Goal: Information Seeking & Learning: Learn about a topic

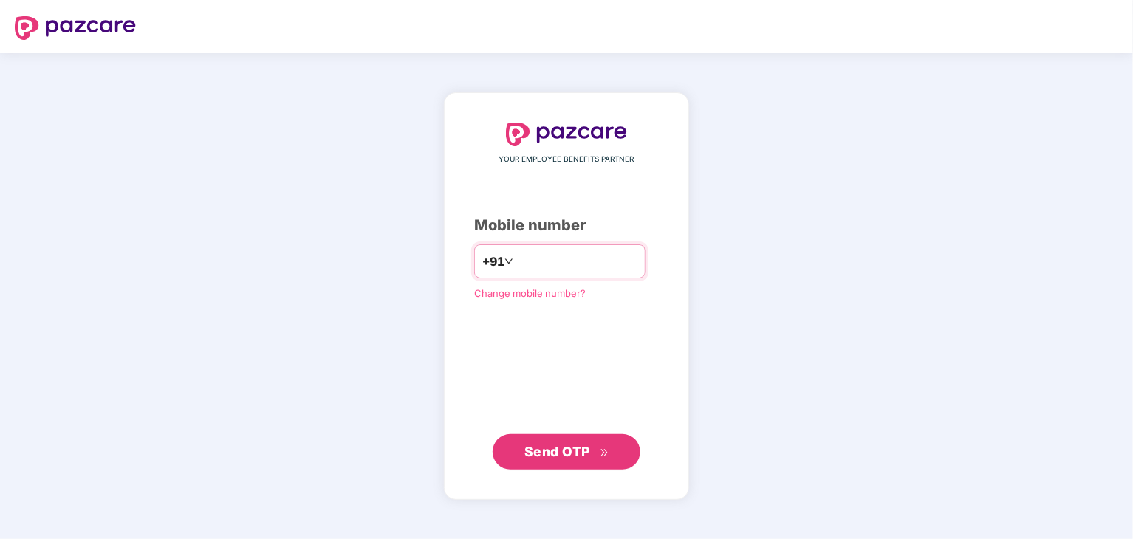
click at [541, 267] on input "number" at bounding box center [576, 262] width 121 height 24
type input "**********"
click at [595, 456] on span "Send OTP" at bounding box center [566, 452] width 85 height 21
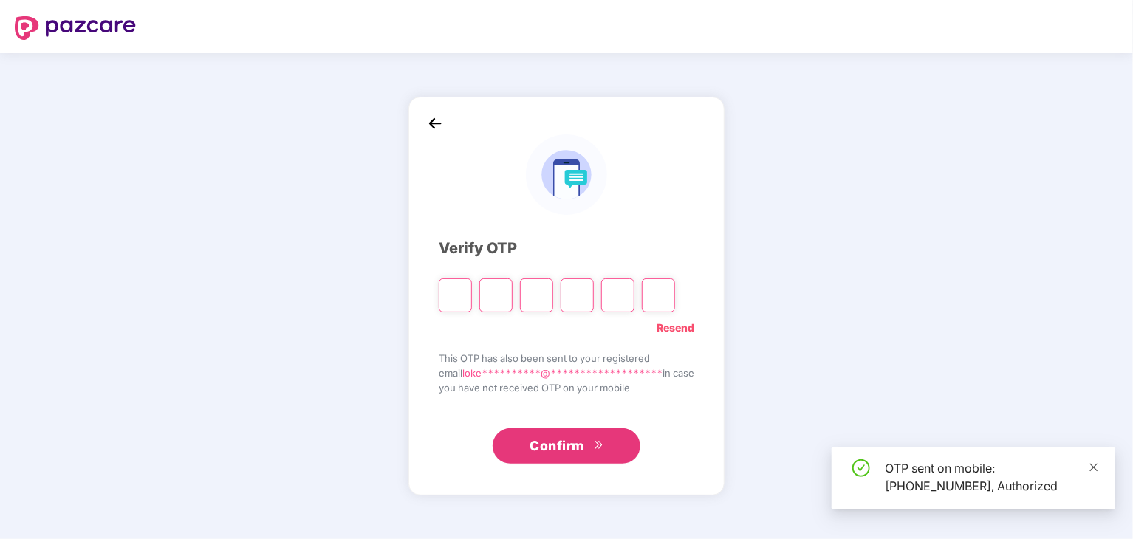
click at [1092, 467] on icon "close" at bounding box center [1094, 467] width 10 height 10
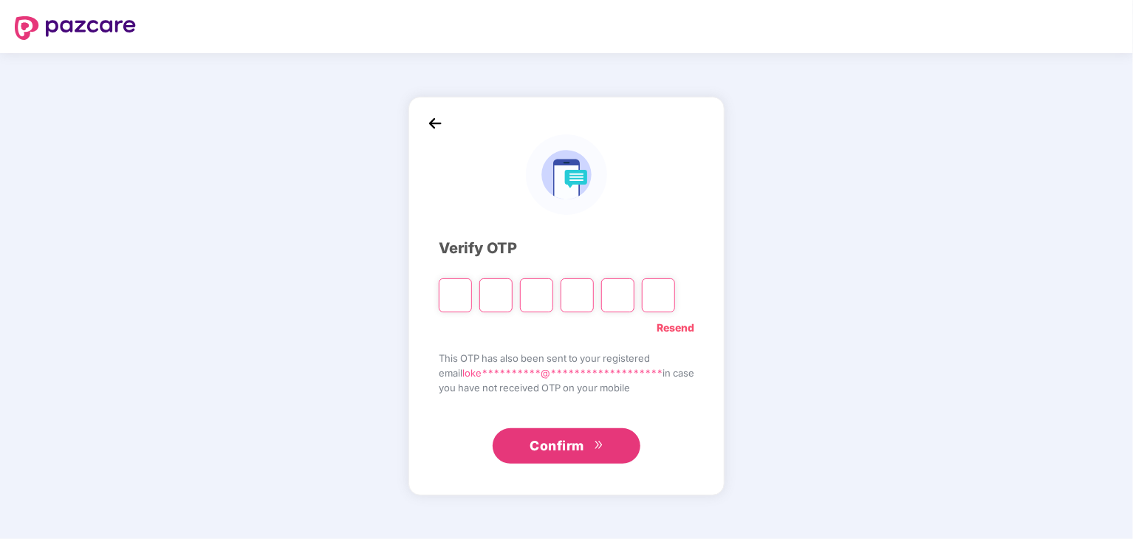
click at [442, 303] on input "Please enter verification code. Digit 1" at bounding box center [455, 295] width 33 height 34
type input "*"
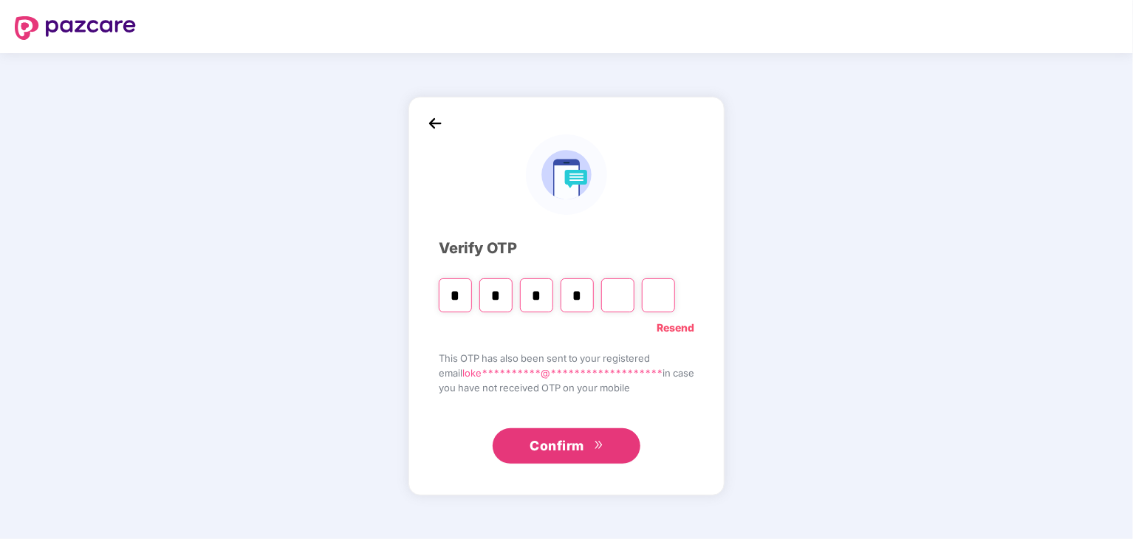
type input "*"
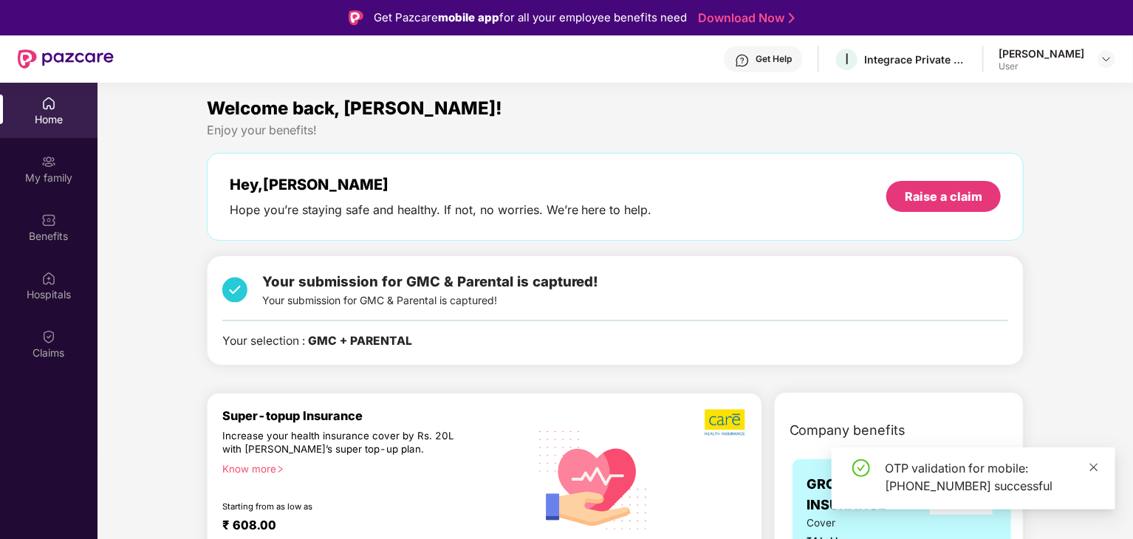
click at [1090, 464] on icon "close" at bounding box center [1094, 467] width 8 height 8
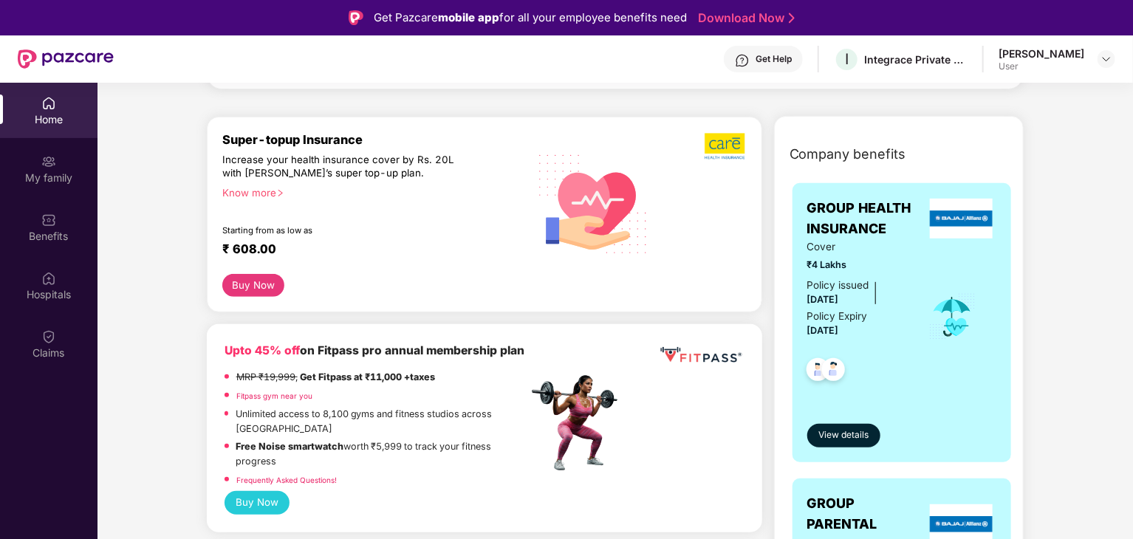
scroll to position [369, 0]
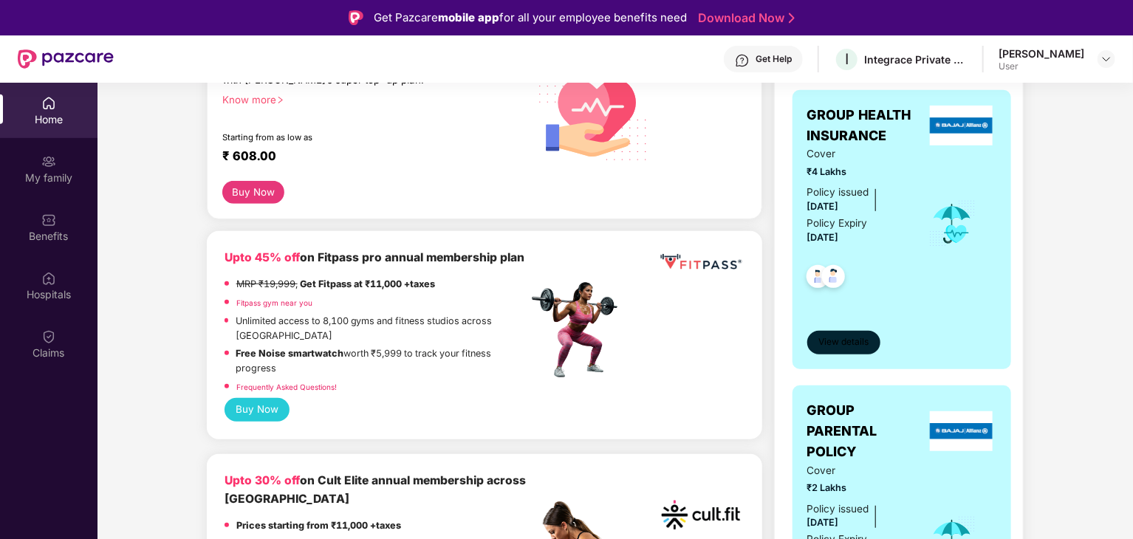
click at [842, 343] on span "View details" at bounding box center [843, 342] width 50 height 14
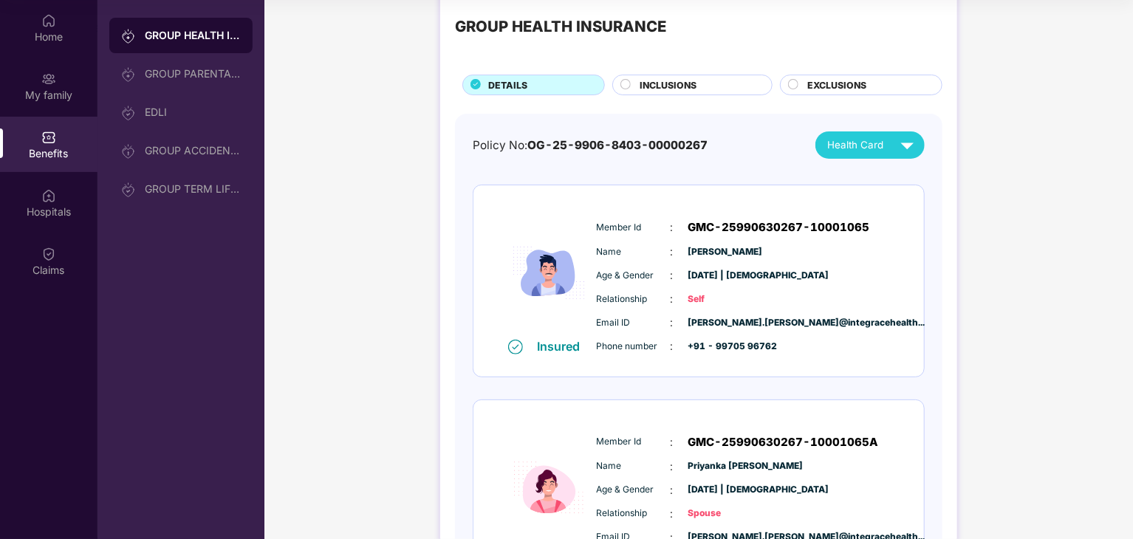
scroll to position [0, 0]
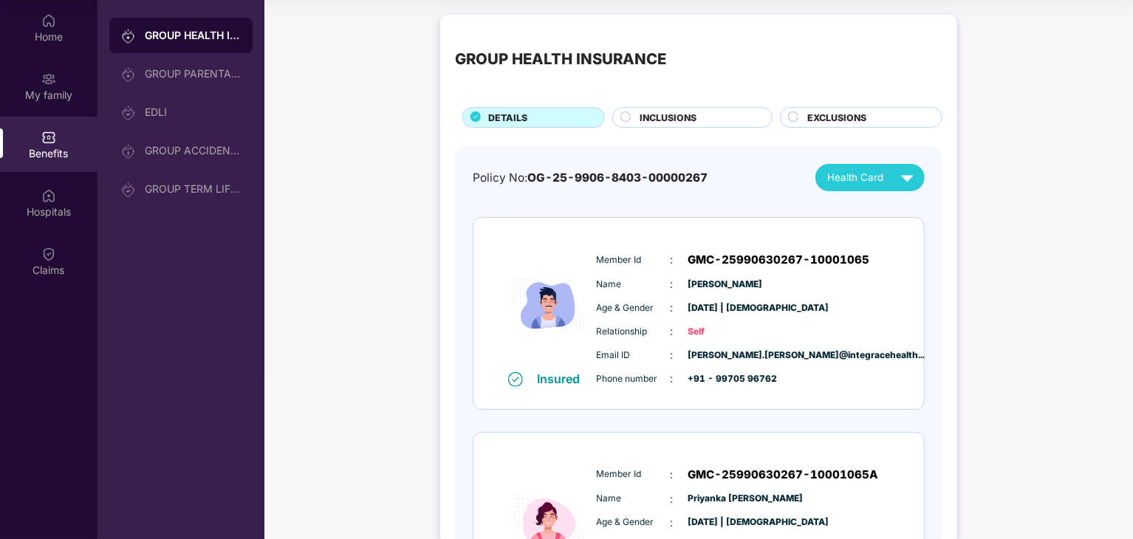
click at [647, 116] on span "INCLUSIONS" at bounding box center [668, 118] width 57 height 14
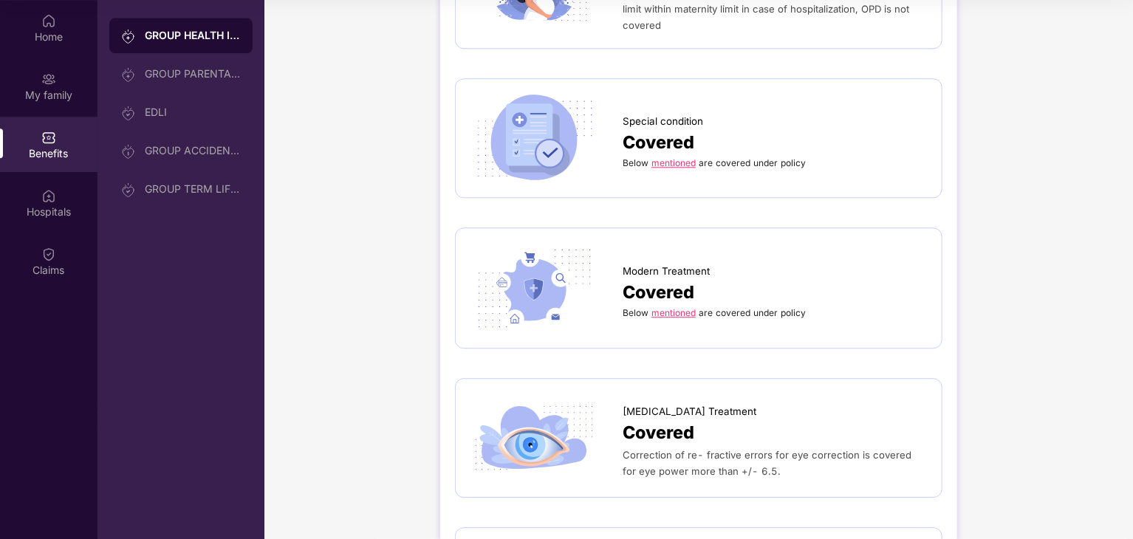
scroll to position [1893, 0]
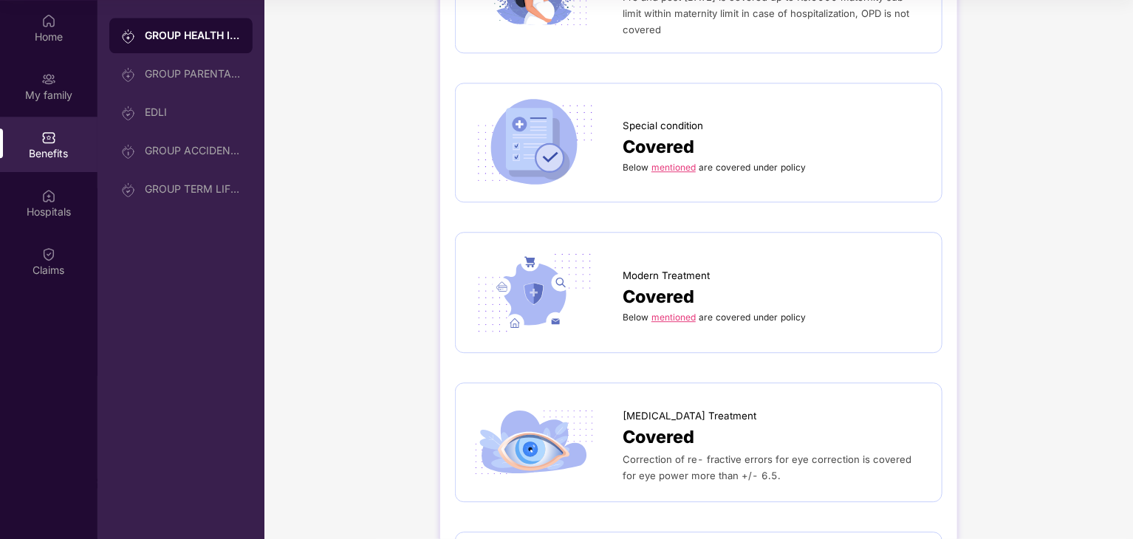
click at [671, 312] on link "mentioned" at bounding box center [674, 317] width 44 height 11
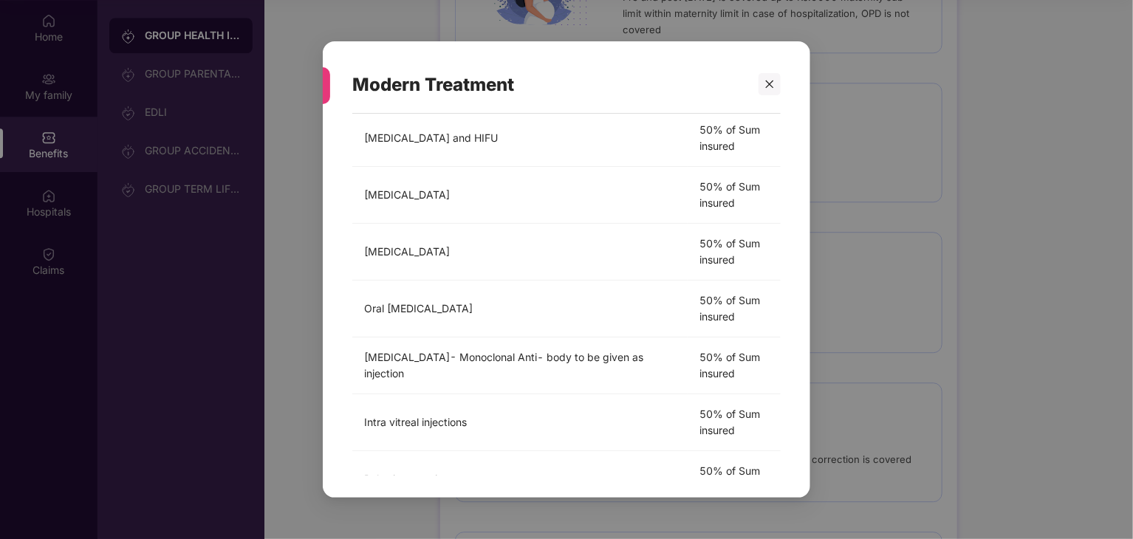
scroll to position [0, 0]
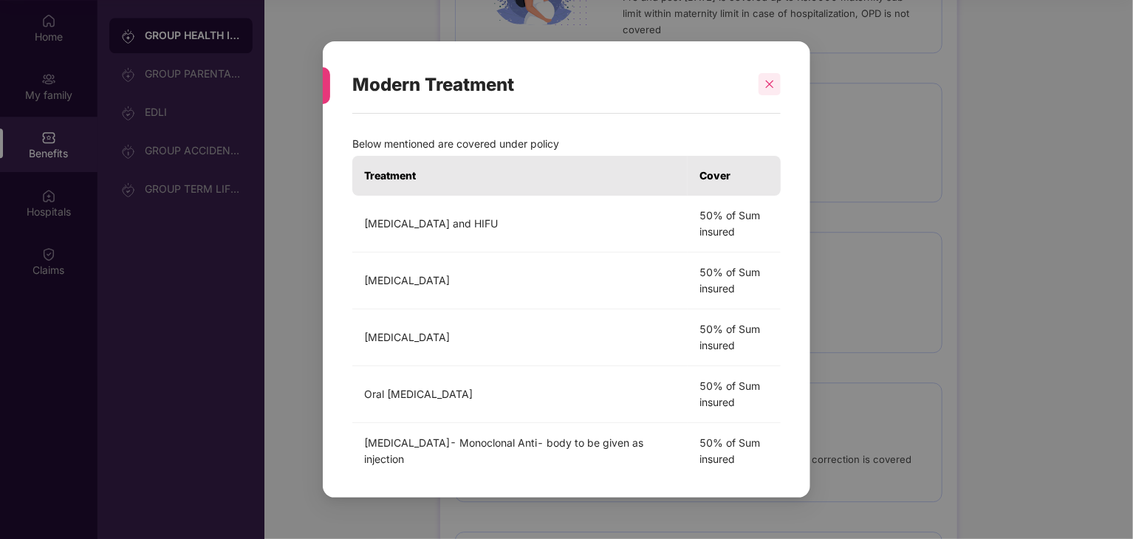
click at [771, 86] on icon "close" at bounding box center [770, 85] width 8 height 8
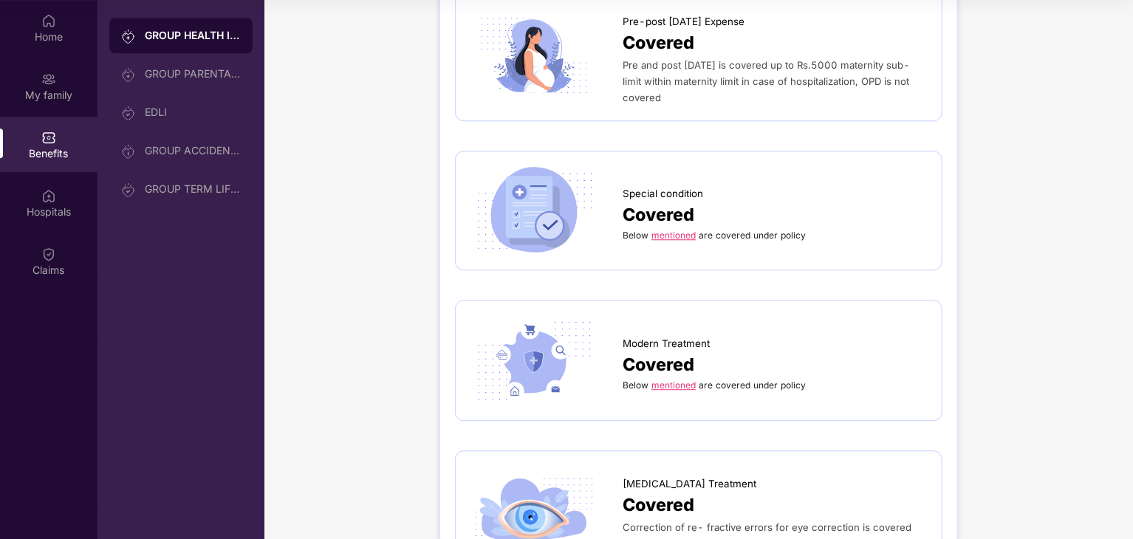
scroll to position [1745, 0]
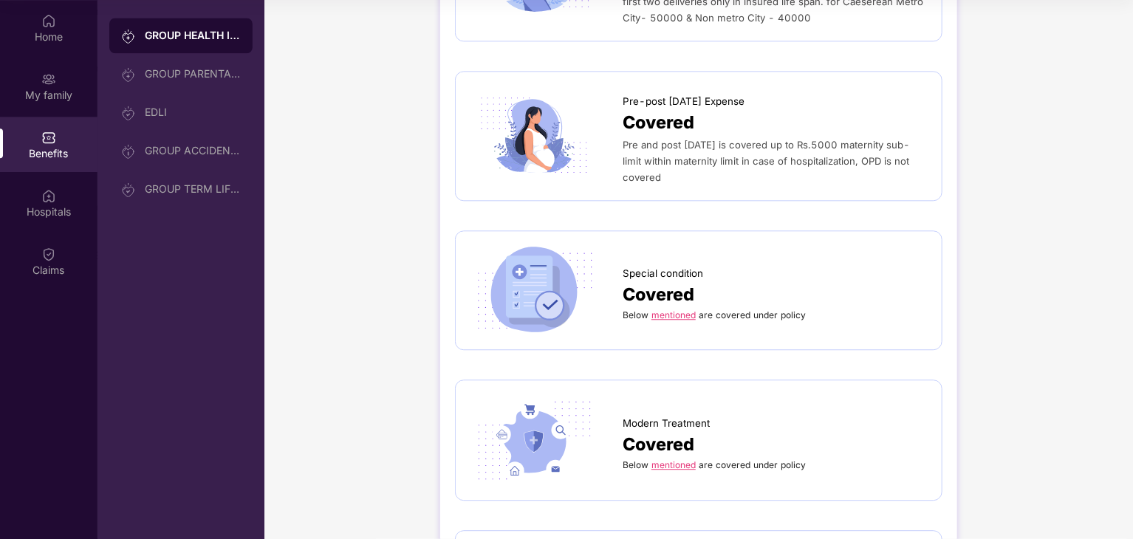
click at [682, 310] on link "mentioned" at bounding box center [674, 315] width 44 height 11
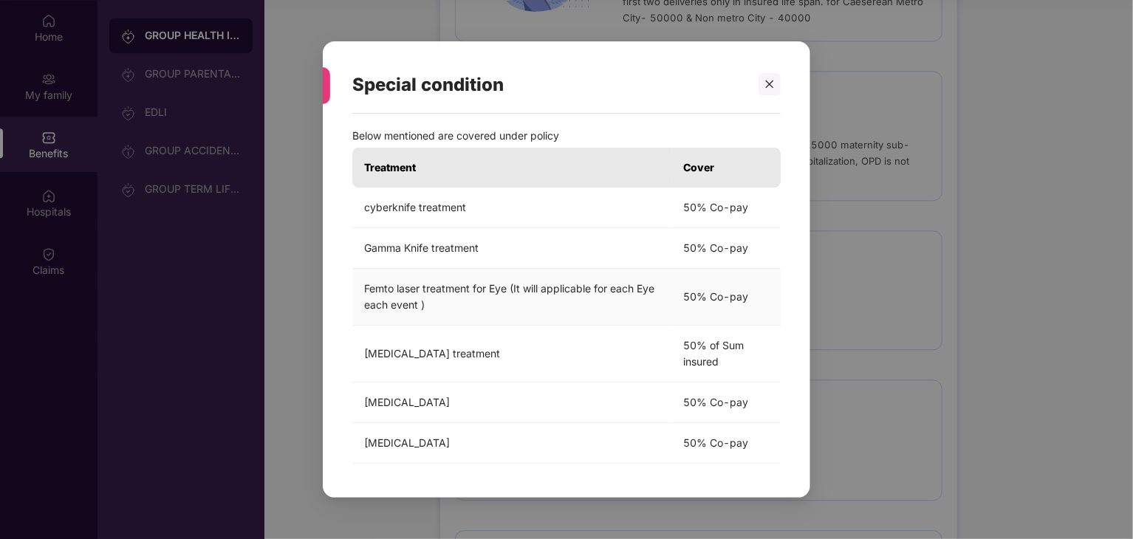
scroll to position [10, 0]
click at [770, 83] on icon "close" at bounding box center [770, 84] width 10 height 10
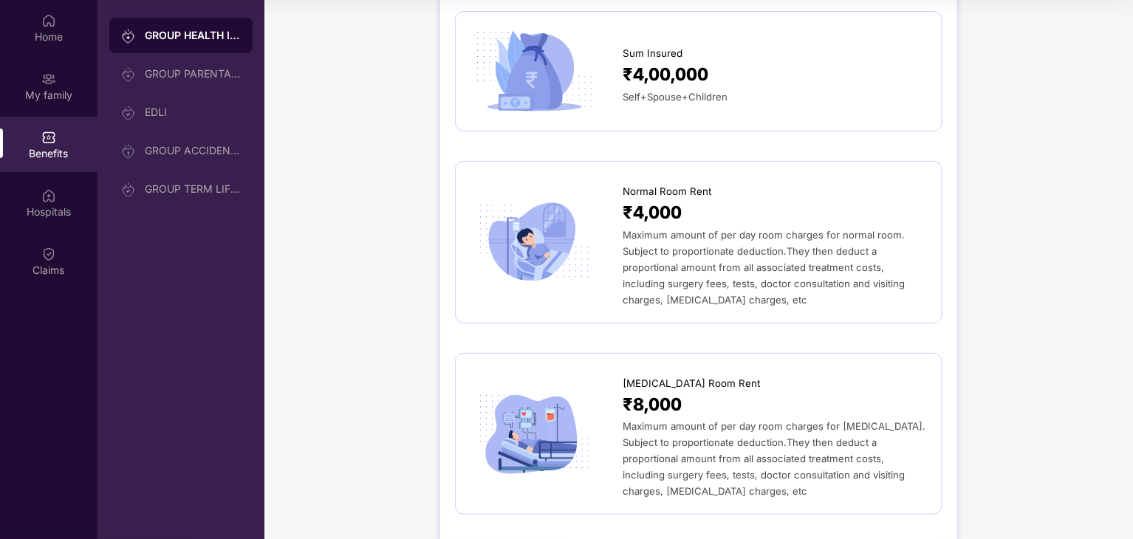
scroll to position [0, 0]
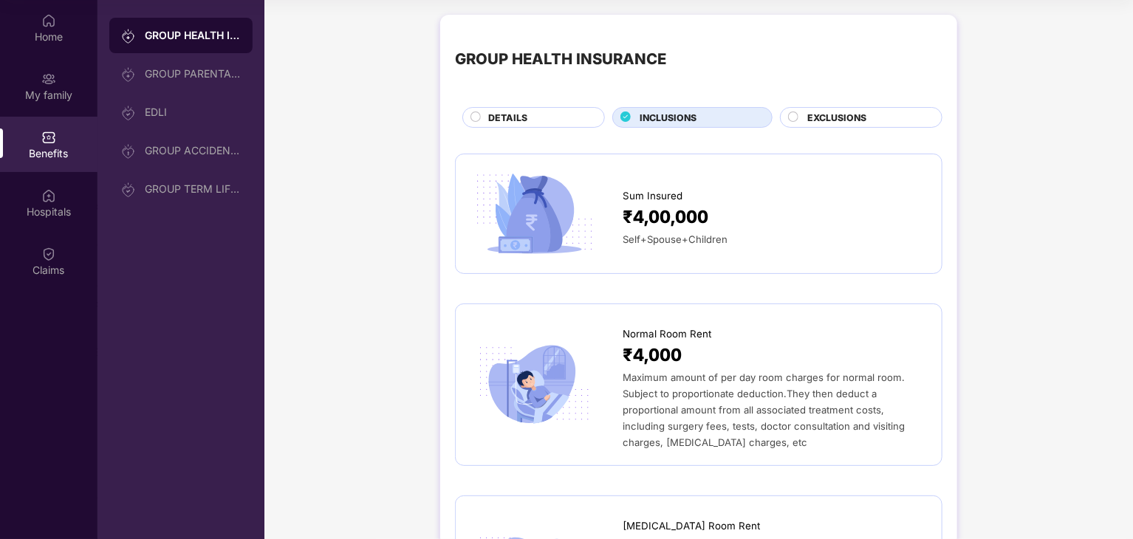
click at [804, 120] on div "EXCLUSIONS" at bounding box center [867, 119] width 134 height 16
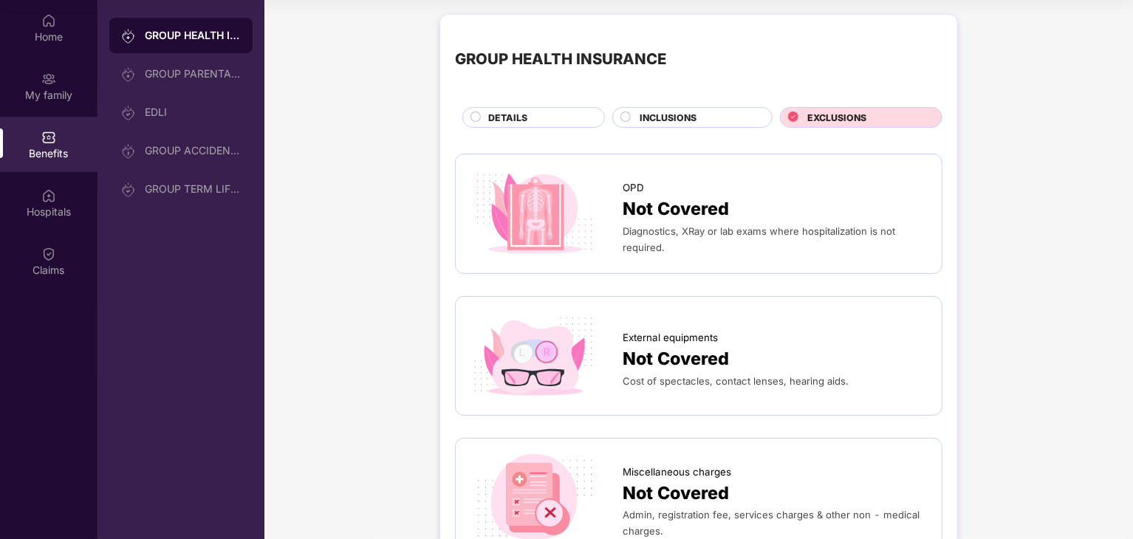
click at [550, 124] on div "DETAILS" at bounding box center [539, 119] width 116 height 16
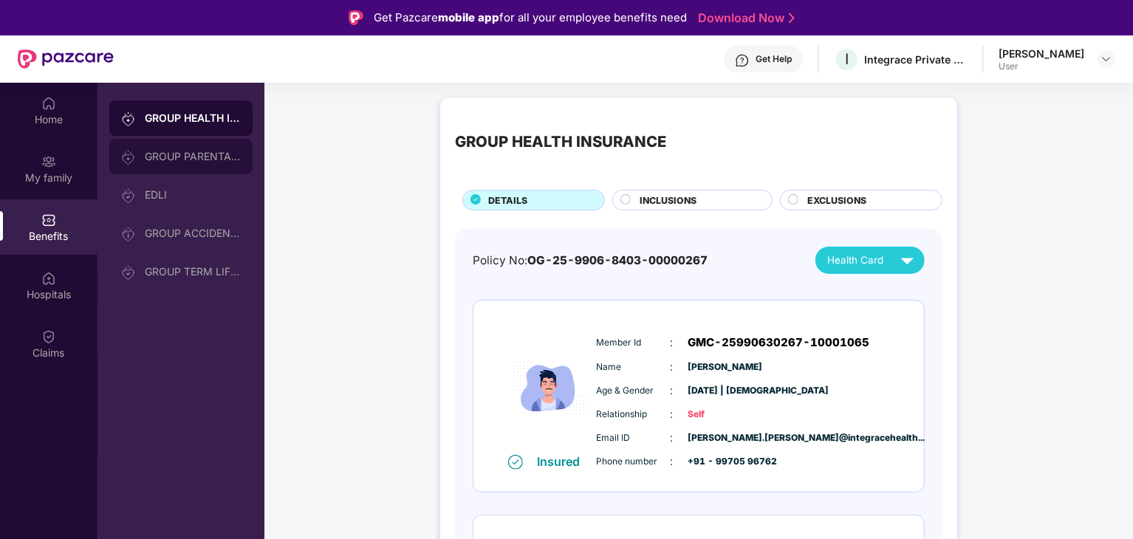
click at [195, 157] on div "GROUP PARENTAL POLICY" at bounding box center [193, 157] width 96 height 12
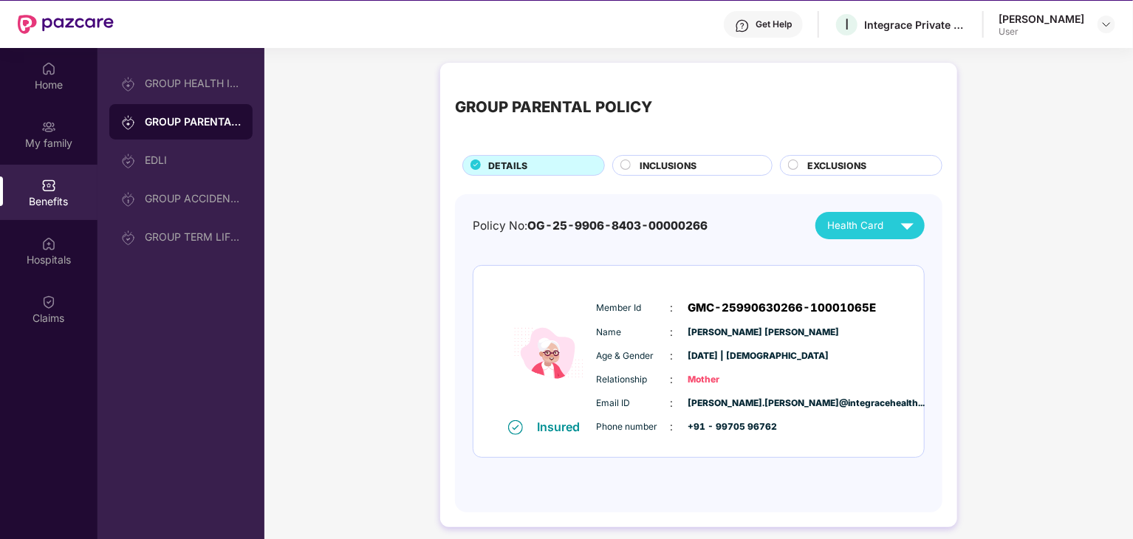
scroll to position [83, 0]
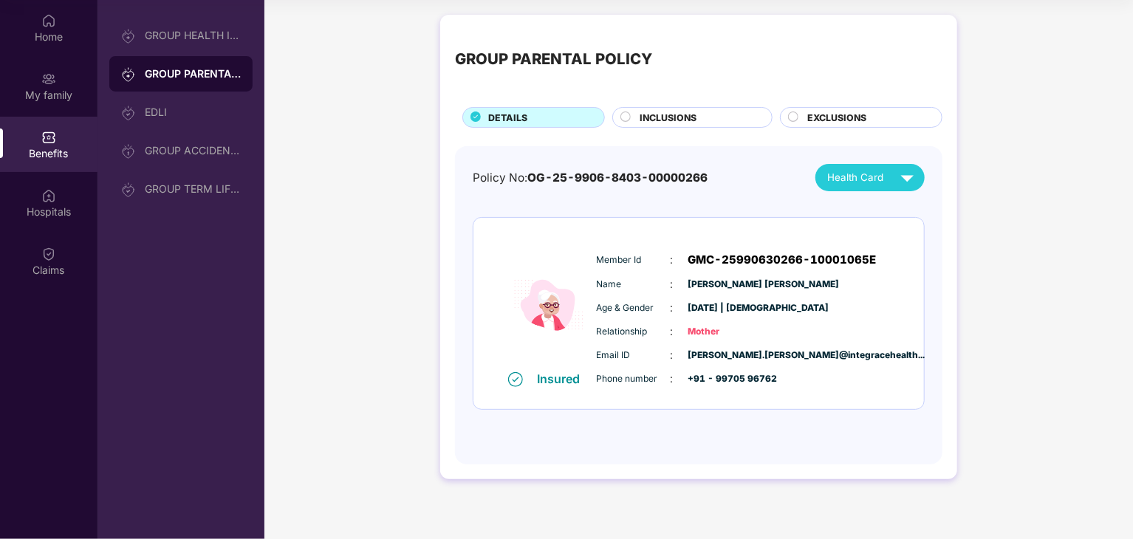
click at [676, 112] on span "INCLUSIONS" at bounding box center [668, 118] width 57 height 14
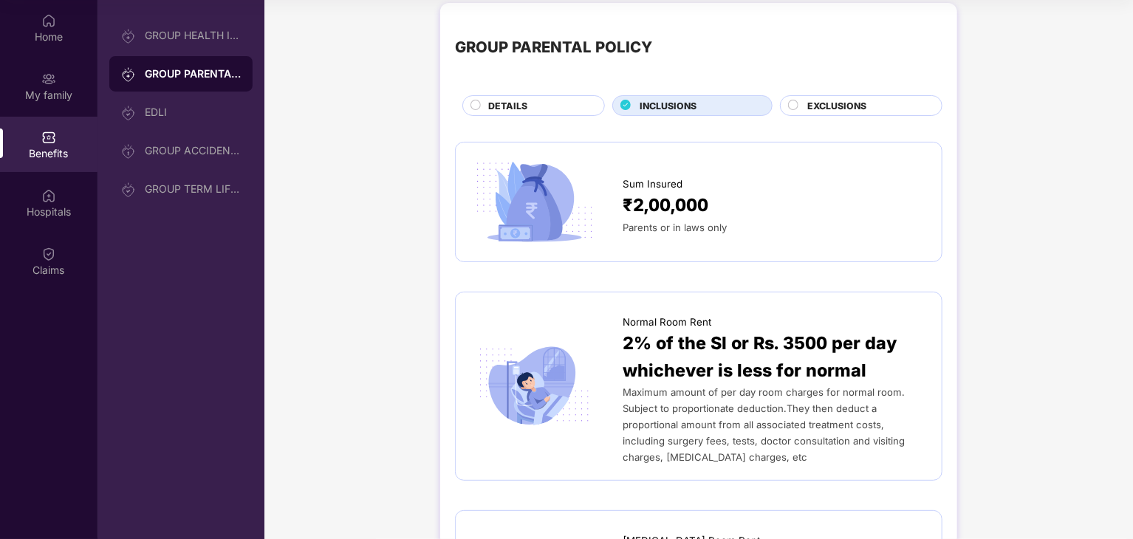
scroll to position [0, 0]
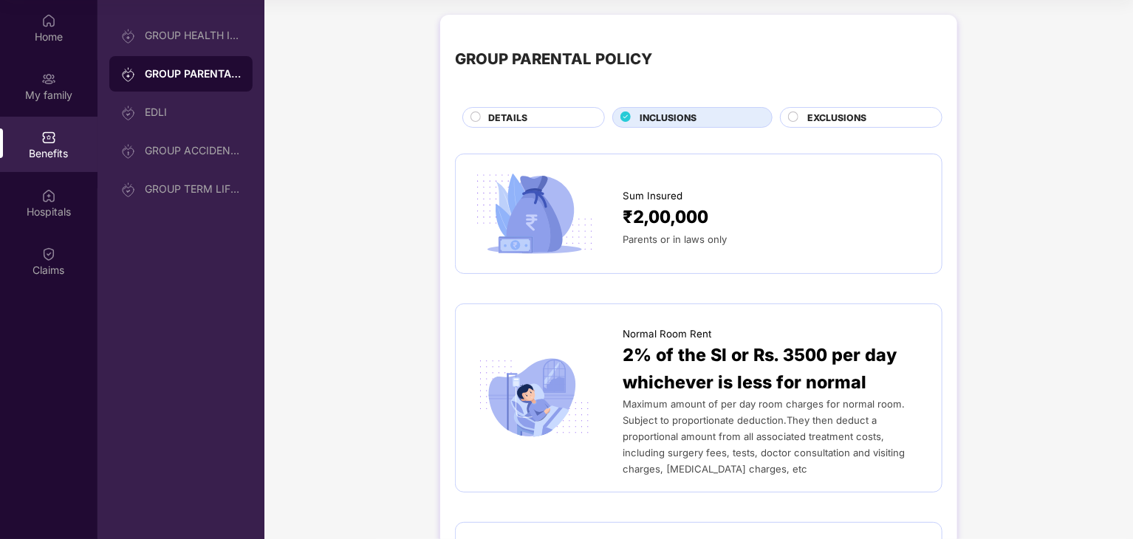
click at [818, 117] on span "EXCLUSIONS" at bounding box center [836, 118] width 59 height 14
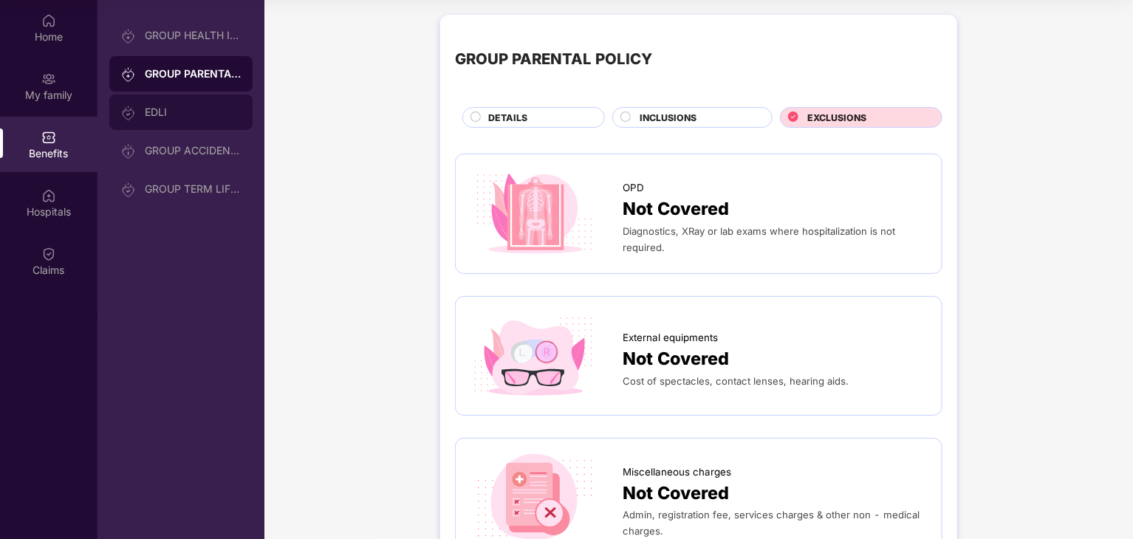
click at [135, 115] on img at bounding box center [128, 113] width 15 height 15
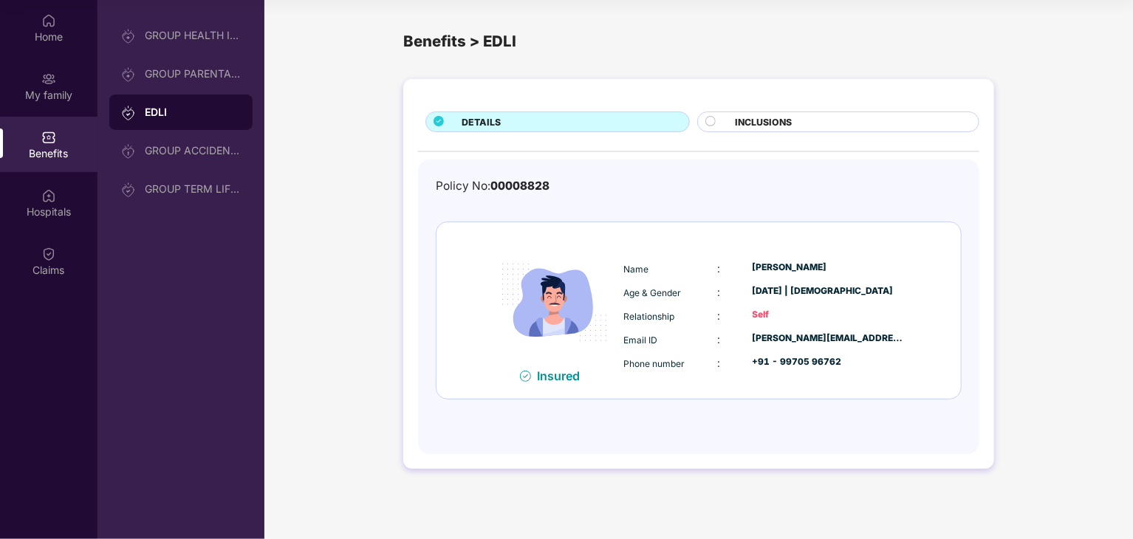
click at [783, 119] on span "INCLUSIONS" at bounding box center [763, 122] width 57 height 14
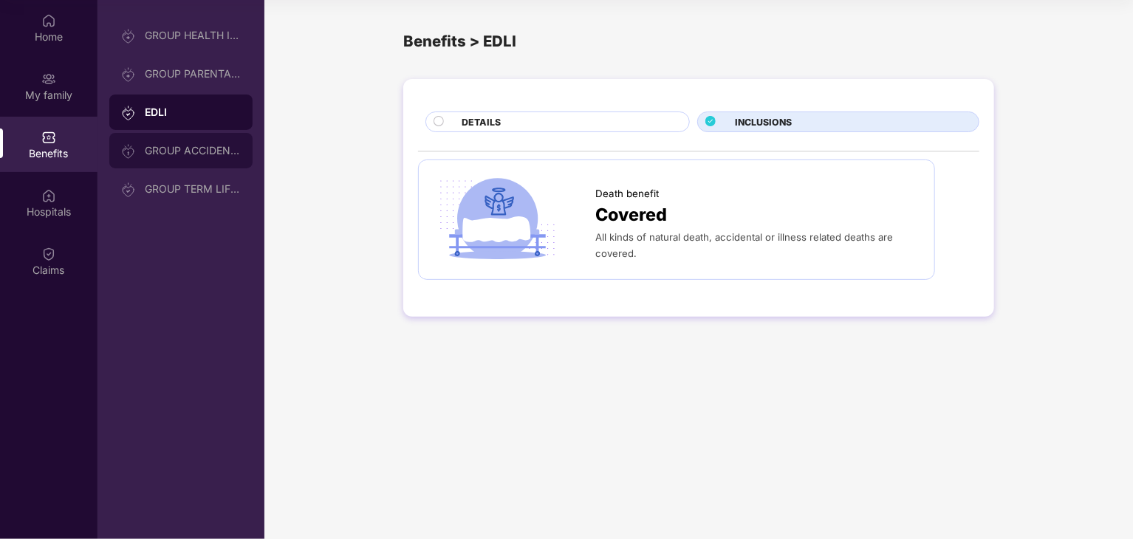
click at [217, 151] on div "GROUP ACCIDENTAL INSURANCE" at bounding box center [193, 151] width 96 height 12
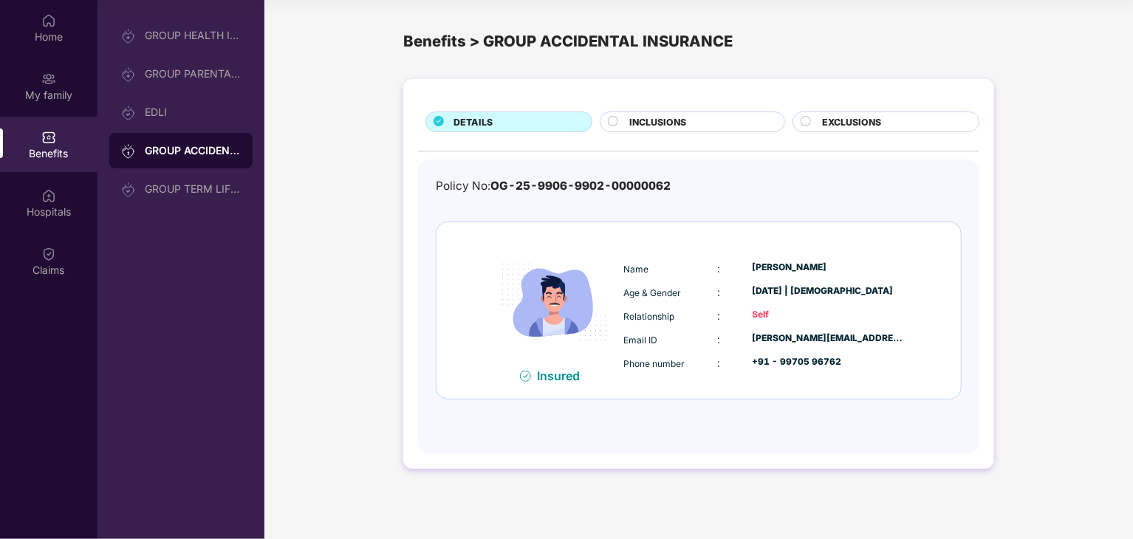
click at [674, 119] on span "INCLUSIONS" at bounding box center [657, 122] width 57 height 14
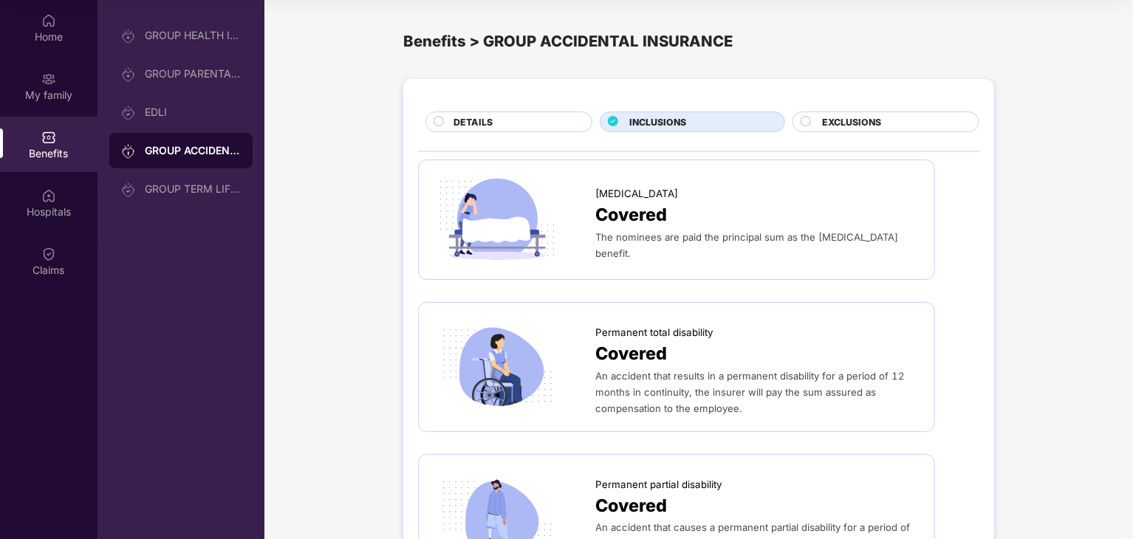
click at [898, 116] on div "EXCLUSIONS" at bounding box center [893, 123] width 157 height 16
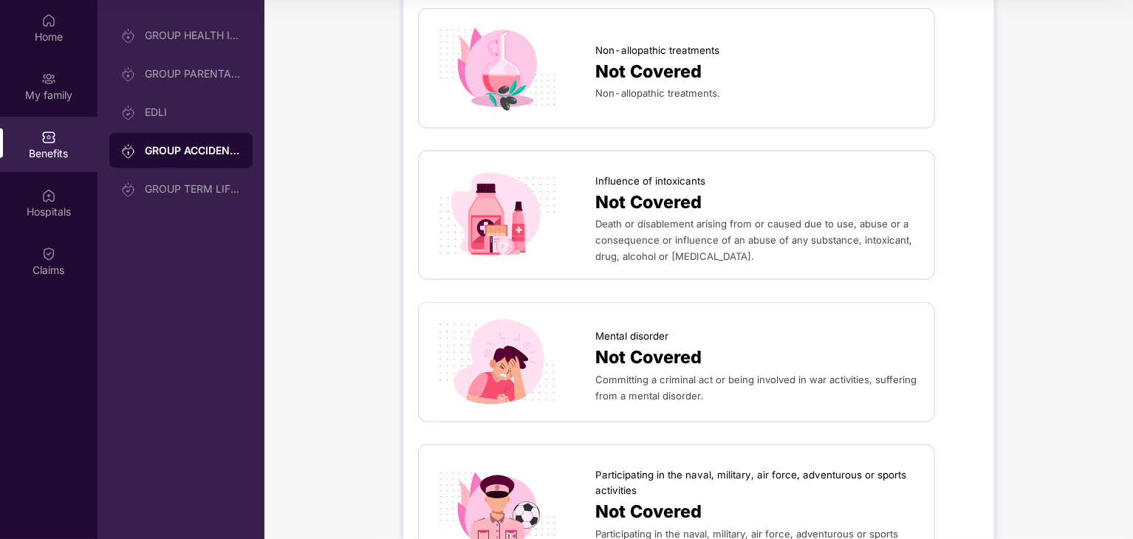
scroll to position [739, 0]
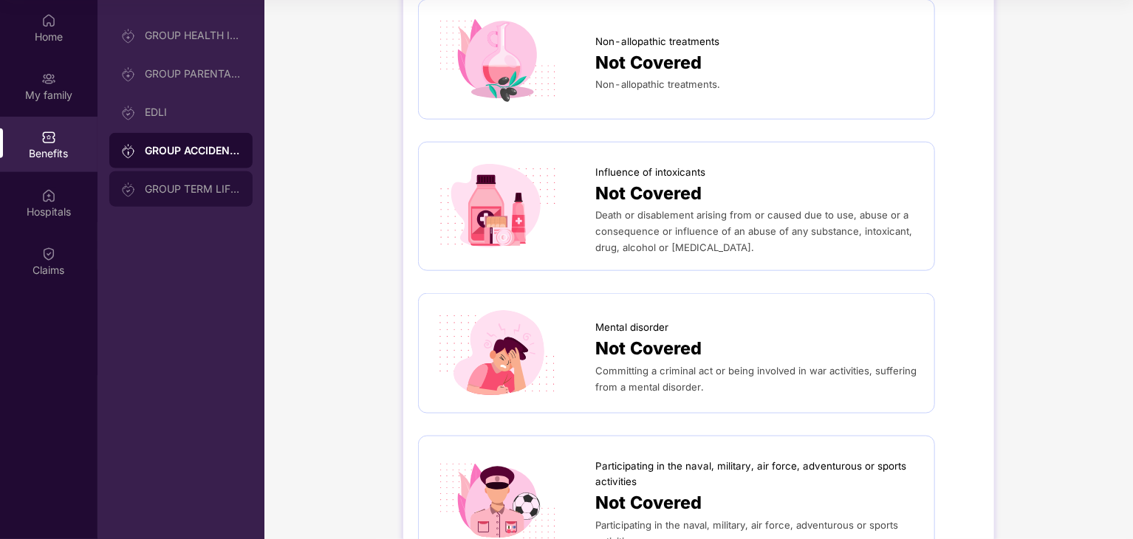
click at [177, 196] on div "GROUP TERM LIFE INSURANCE" at bounding box center [180, 188] width 143 height 35
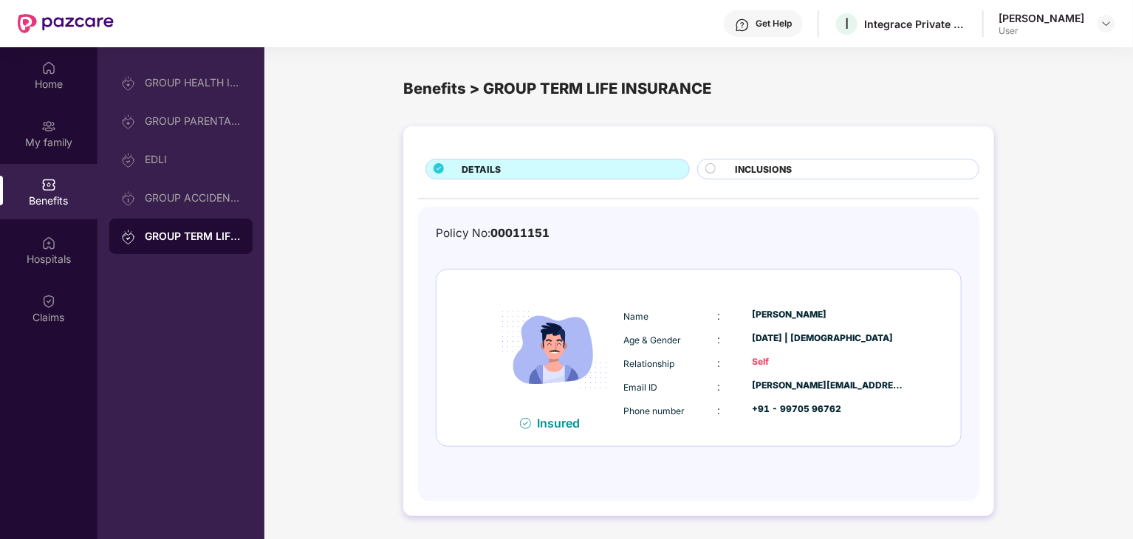
scroll to position [0, 0]
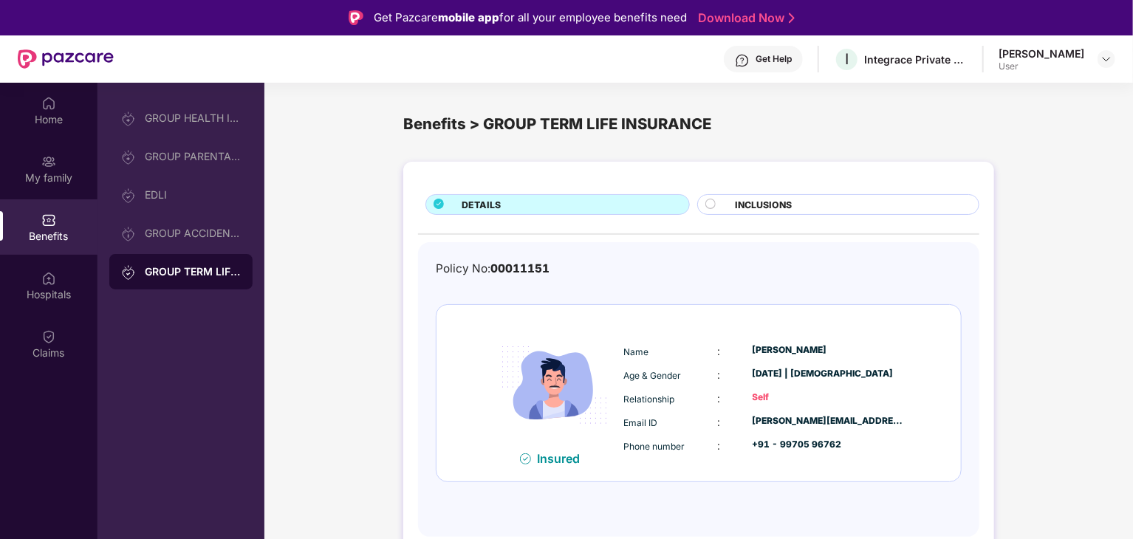
click at [765, 200] on span "INCLUSIONS" at bounding box center [763, 205] width 57 height 14
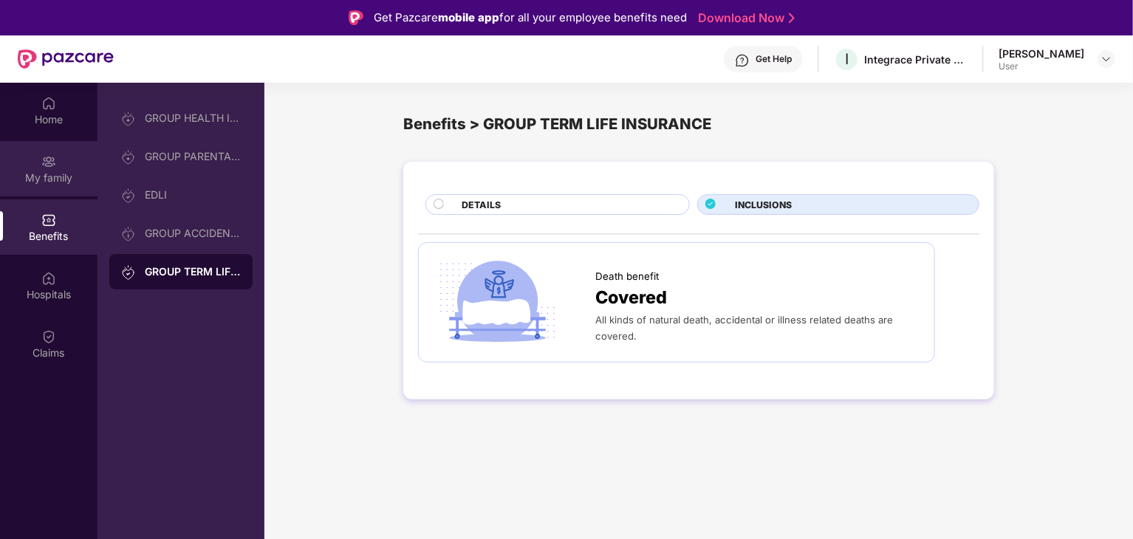
click at [35, 177] on div "My family" at bounding box center [49, 178] width 98 height 15
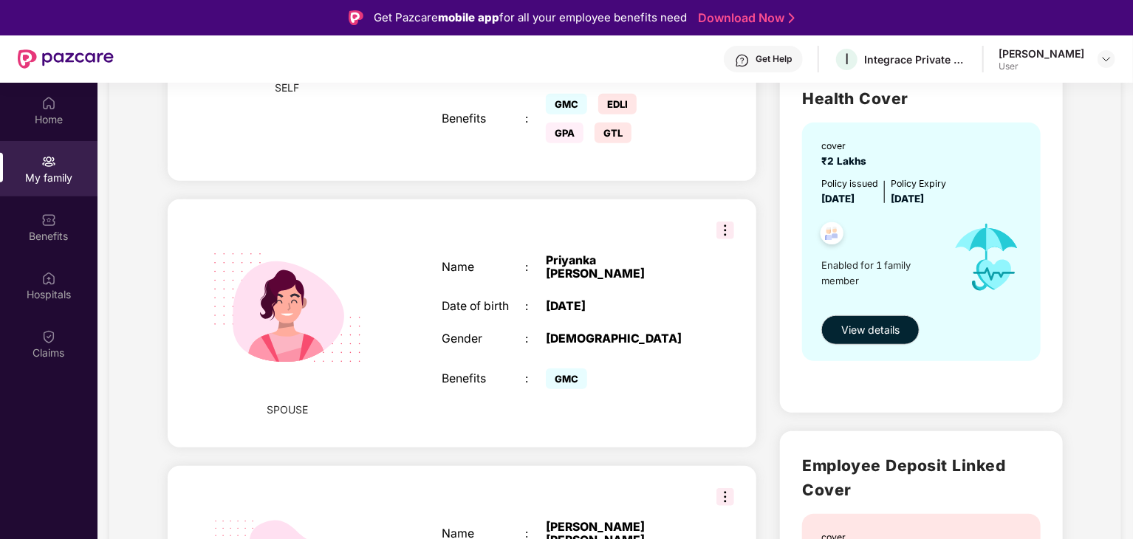
scroll to position [517, 0]
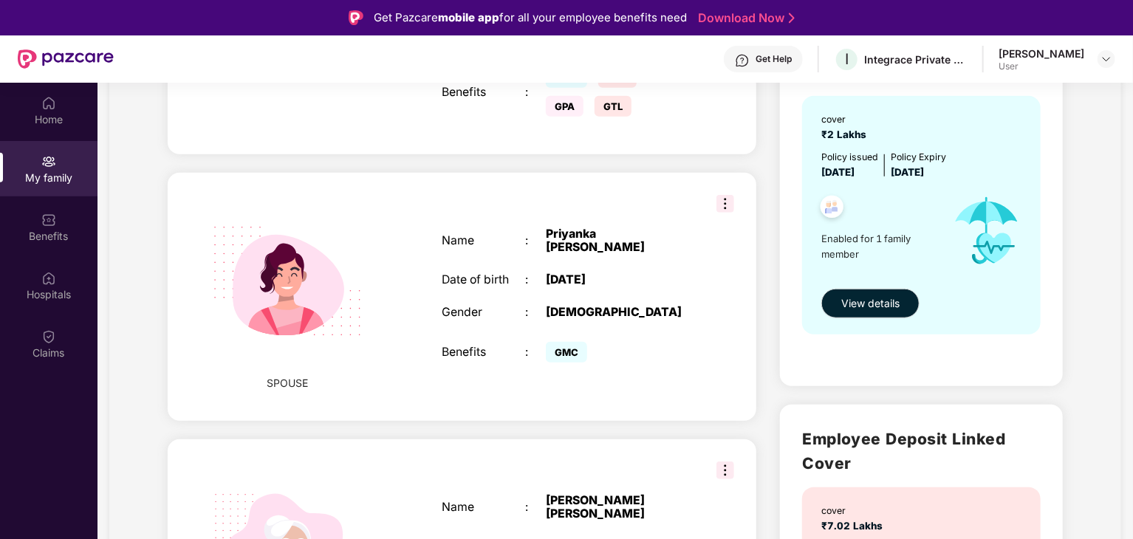
click at [723, 195] on img at bounding box center [726, 204] width 18 height 18
click at [634, 335] on div "Name : [PERSON_NAME] Date of birth : [DEMOGRAPHIC_DATA] Gender : [DEMOGRAPHIC_D…" at bounding box center [567, 297] width 280 height 177
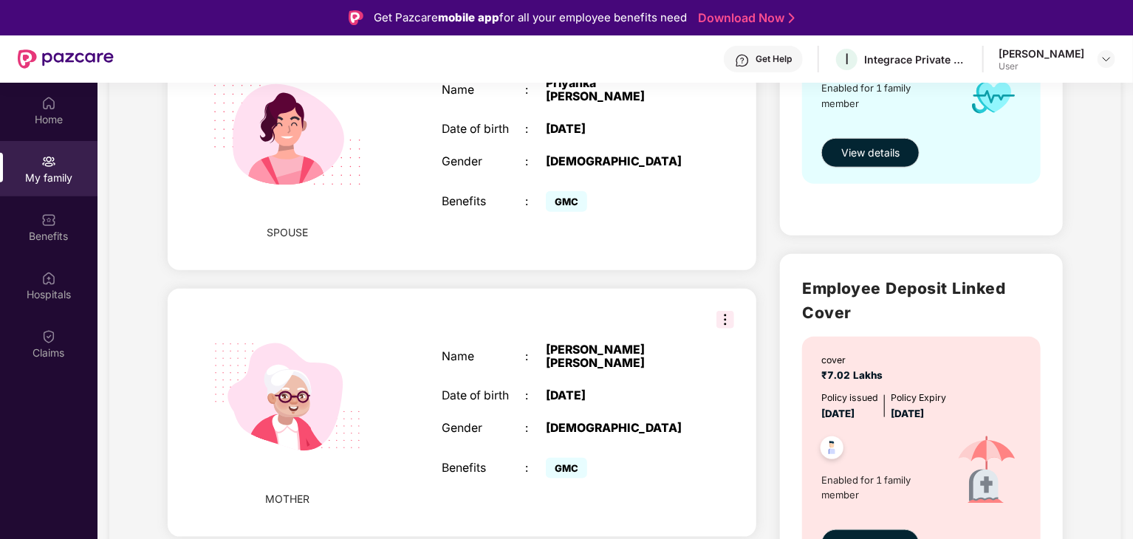
scroll to position [443, 0]
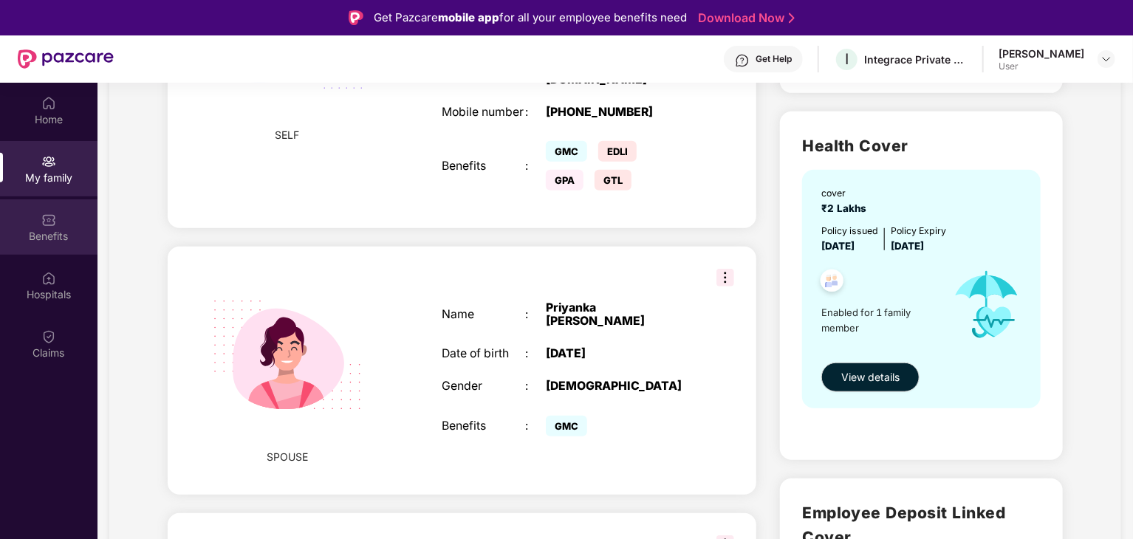
click at [45, 216] on img at bounding box center [48, 220] width 15 height 15
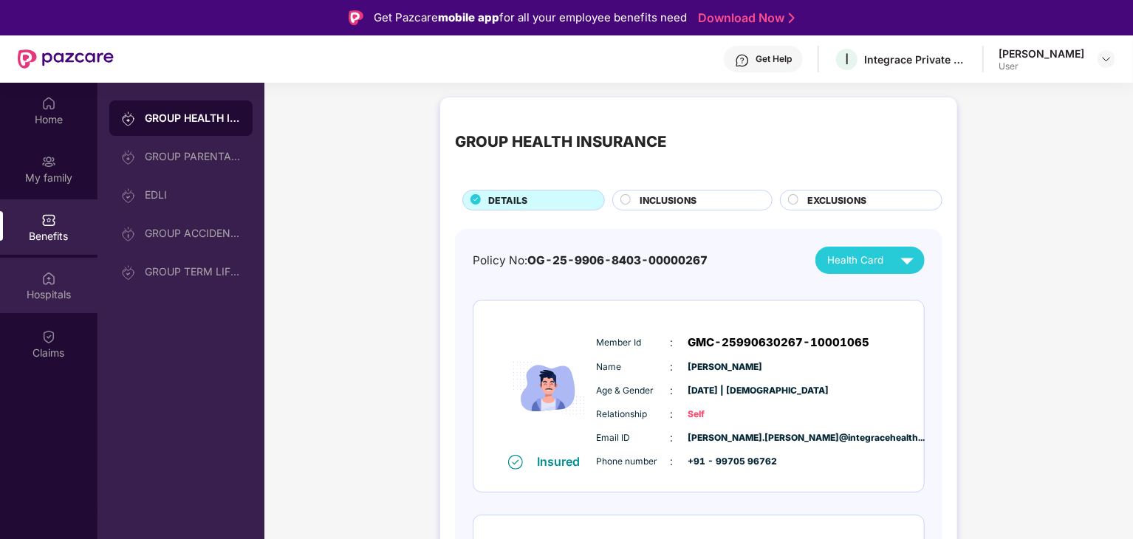
click at [46, 287] on div "Hospitals" at bounding box center [49, 294] width 98 height 15
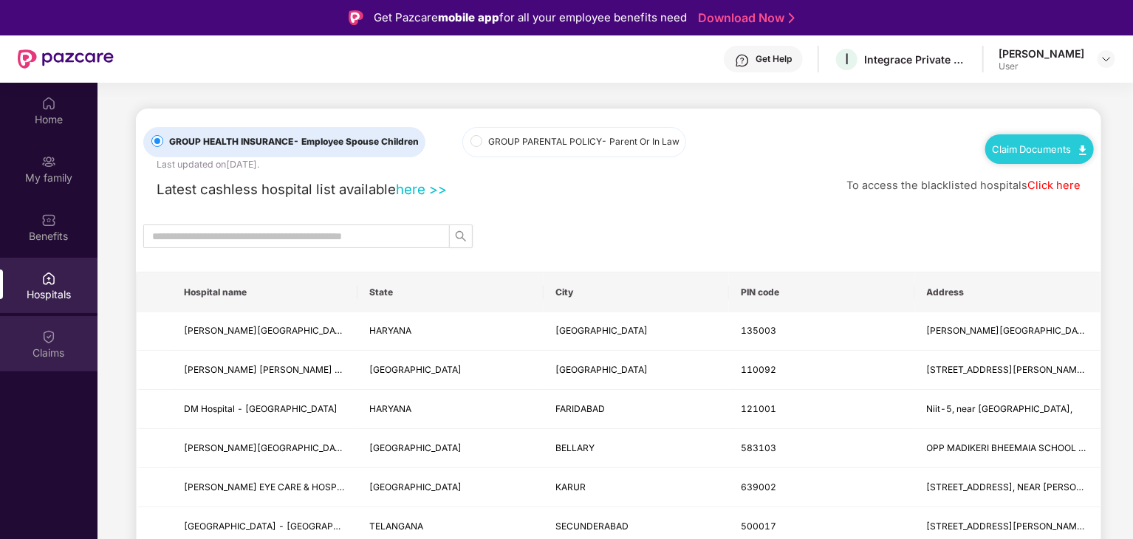
click at [58, 346] on div "Claims" at bounding box center [49, 353] width 98 height 15
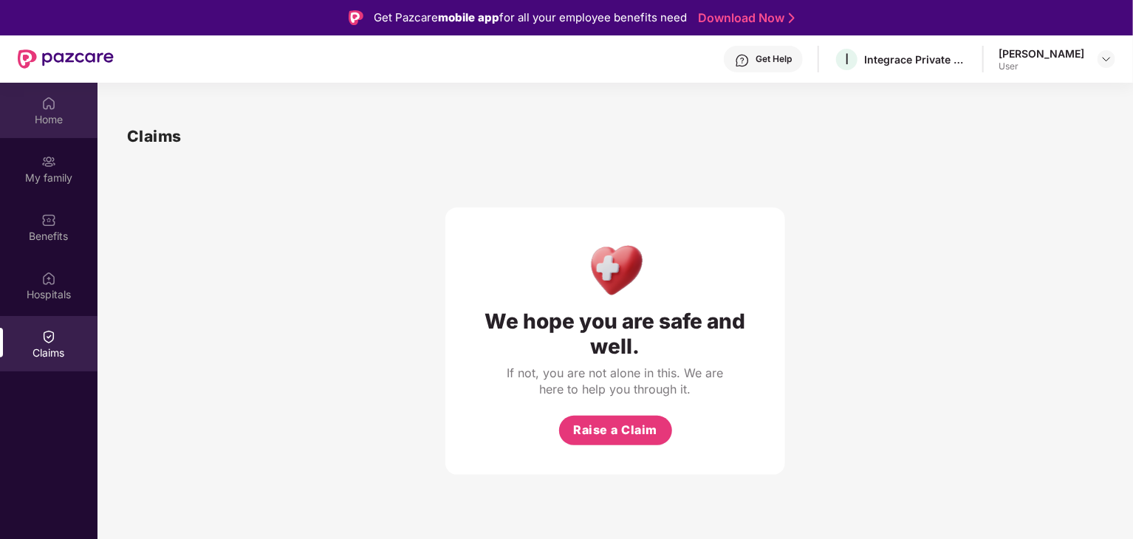
click at [53, 120] on div "Home" at bounding box center [49, 119] width 98 height 15
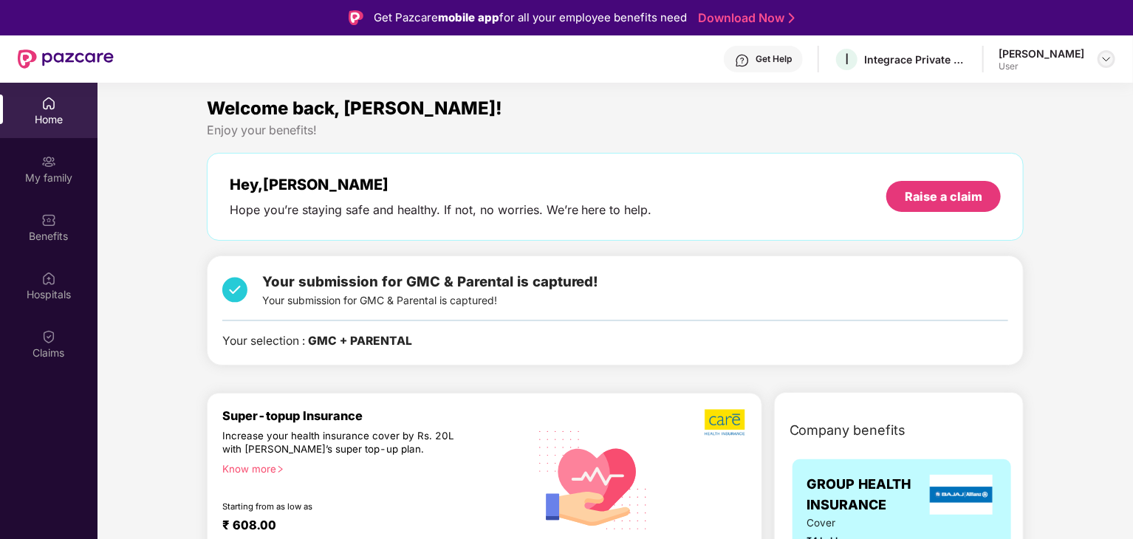
click at [1108, 55] on img at bounding box center [1107, 59] width 12 height 12
